Goal: Navigation & Orientation: Go to known website

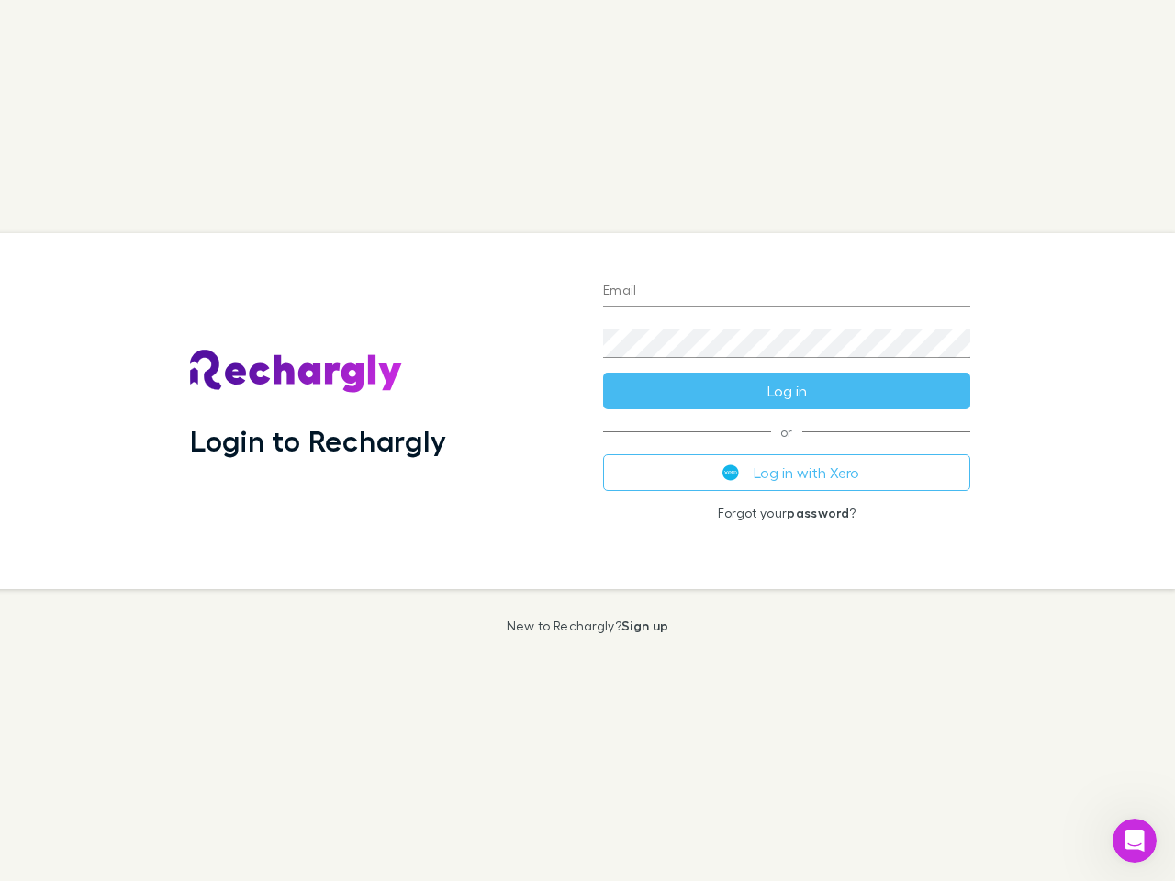
click at [588, 441] on div "Login to Rechargly" at bounding box center [381, 411] width 413 height 356
click at [787, 292] on input "Email" at bounding box center [786, 291] width 367 height 29
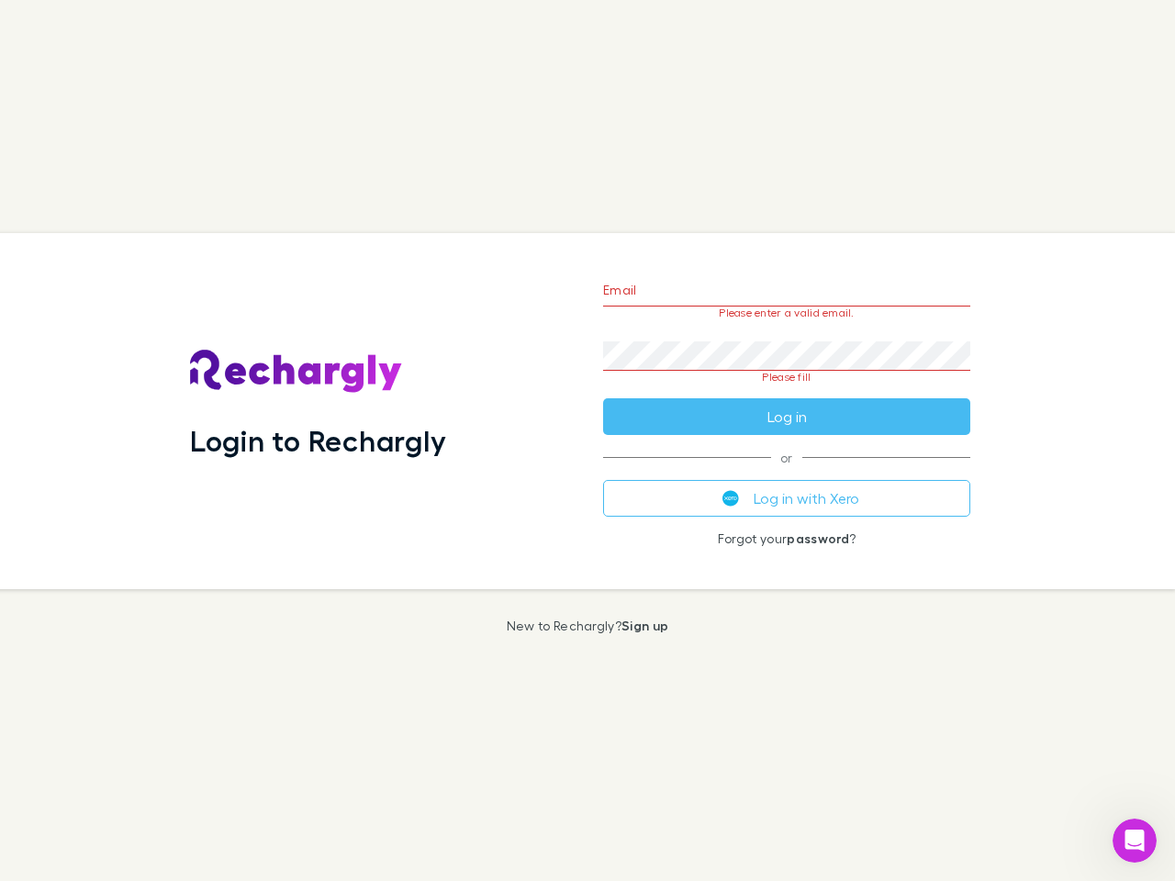
click at [787, 391] on form "Email Please enter a valid email. Password Please fill Log in" at bounding box center [786, 349] width 367 height 173
click at [787, 473] on div "Email Please enter a valid email. Password Please fill Log in or Log in with Xe…" at bounding box center [787, 411] width 397 height 356
click at [1135, 841] on icon "Open Intercom Messenger" at bounding box center [1135, 841] width 30 height 30
